Goal: Register for event/course

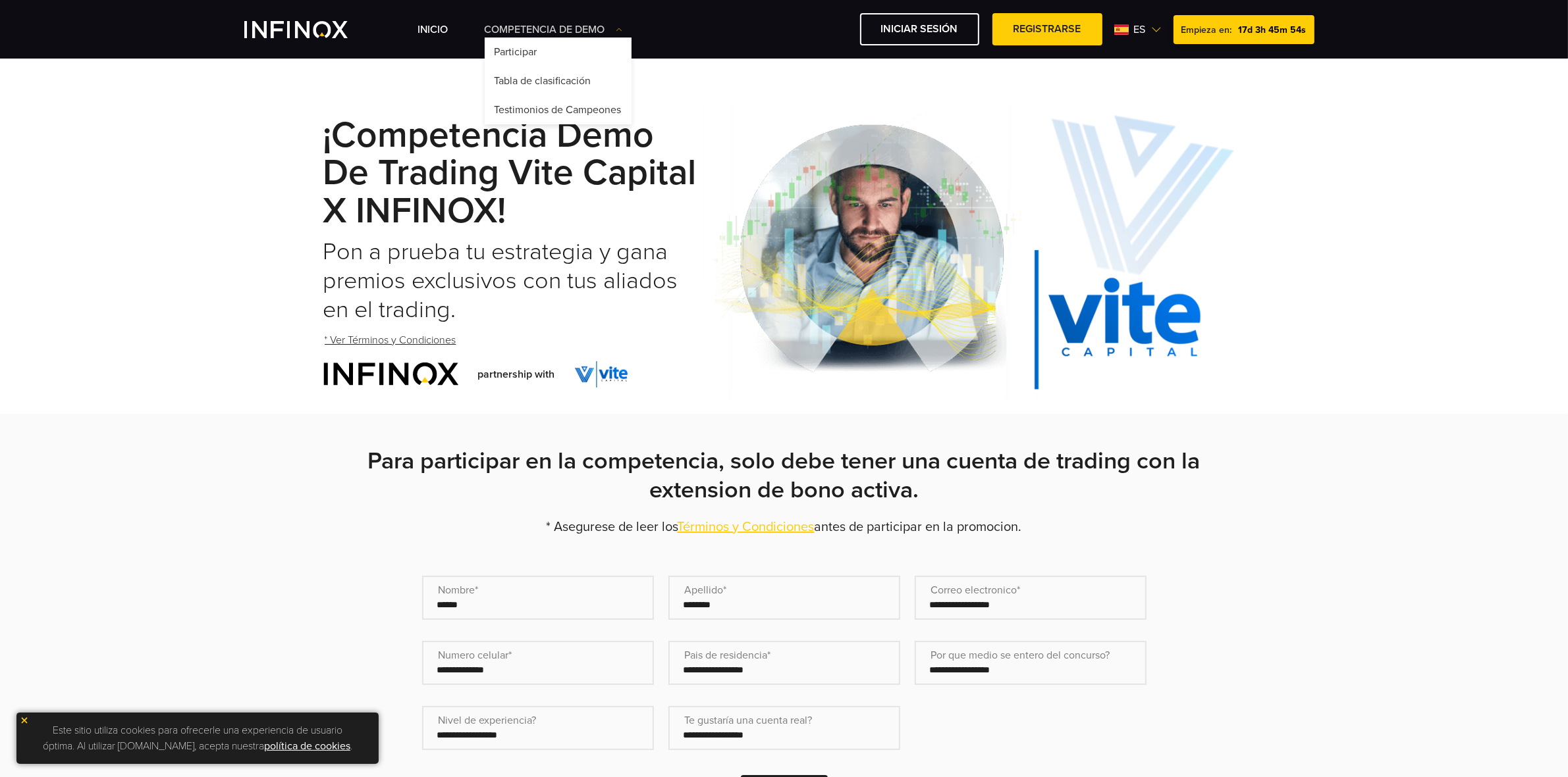
click at [555, 28] on link "Competencia de Demo" at bounding box center [553, 29] width 138 height 16
click at [567, 13] on div "INICIO Competencia de Demo Participar Empieza en: es English" at bounding box center [871, 29] width 906 height 33
click at [554, 27] on link "Competencia de Demo" at bounding box center [553, 29] width 138 height 16
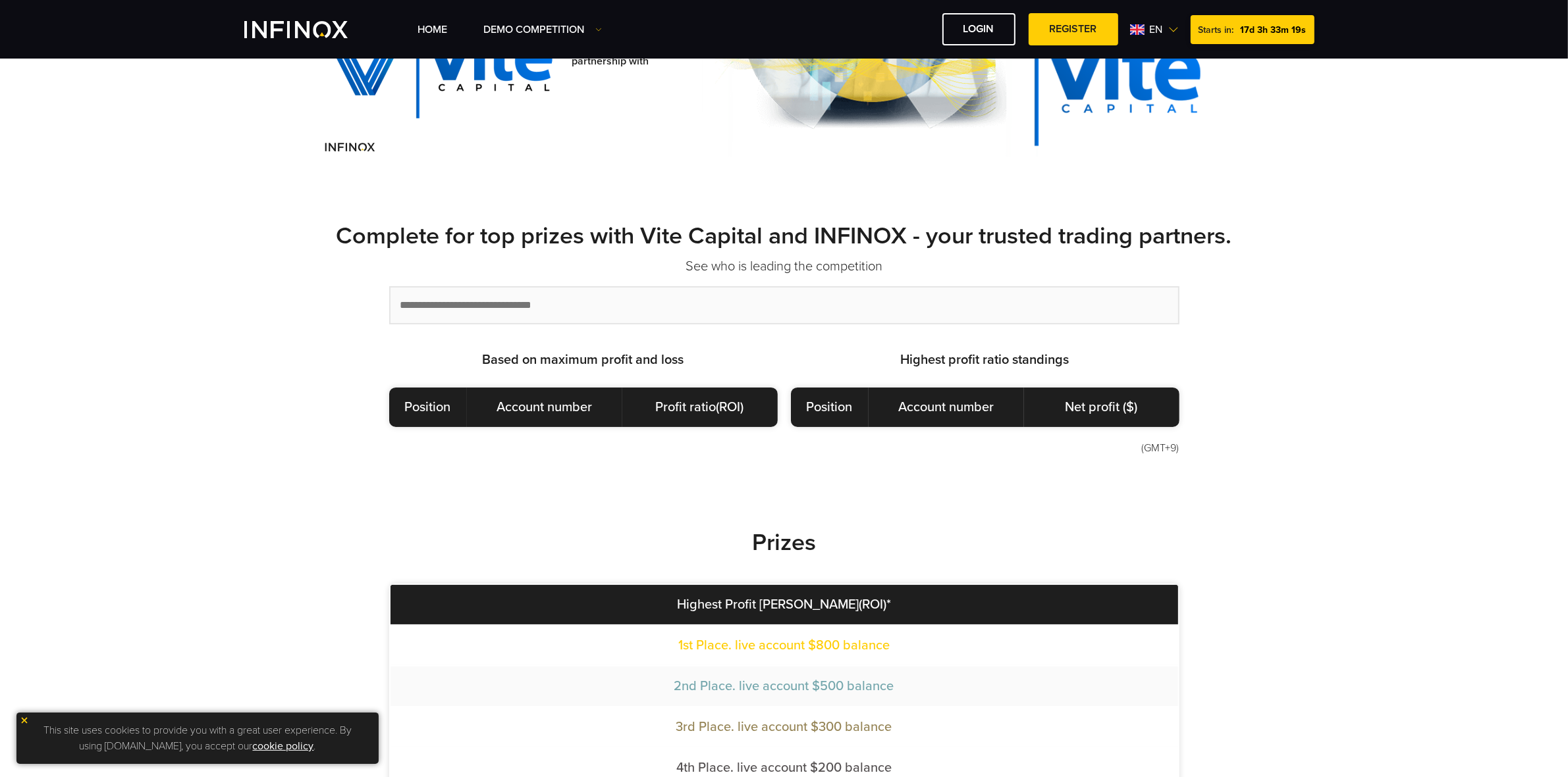
scroll to position [411, 0]
